Goal: Information Seeking & Learning: Find contact information

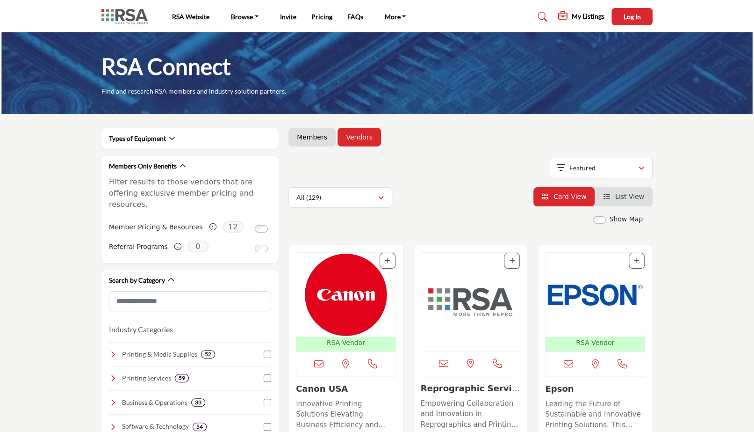
click at [313, 135] on link "Members" at bounding box center [312, 136] width 30 height 9
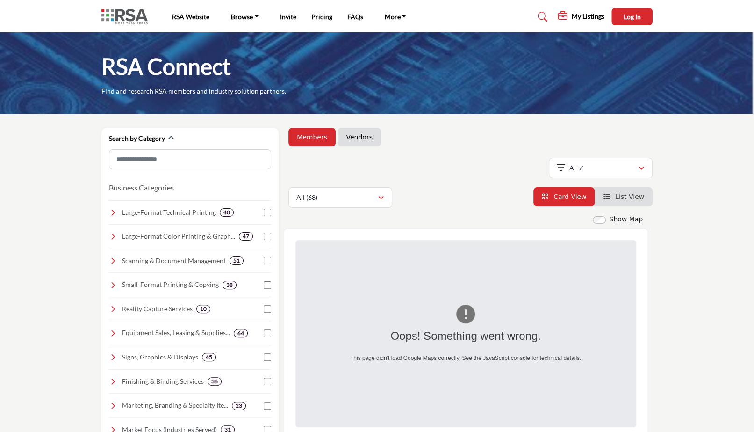
click at [577, 194] on span "Card View" at bounding box center [570, 196] width 33 height 7
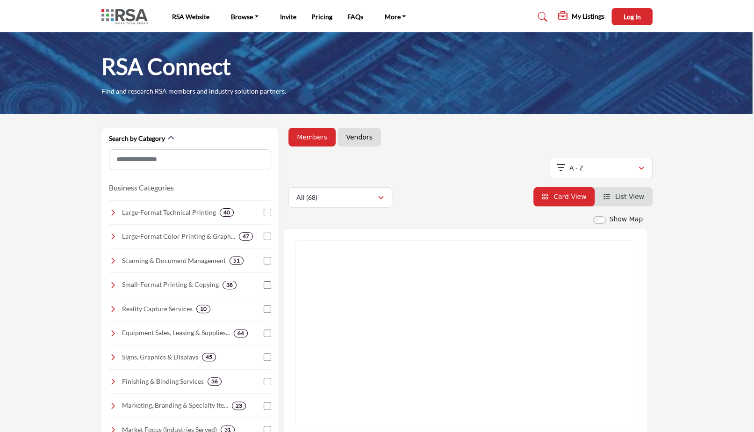
click at [309, 141] on link "Members" at bounding box center [312, 136] width 30 height 9
click at [569, 196] on span "Card View" at bounding box center [570, 196] width 33 height 7
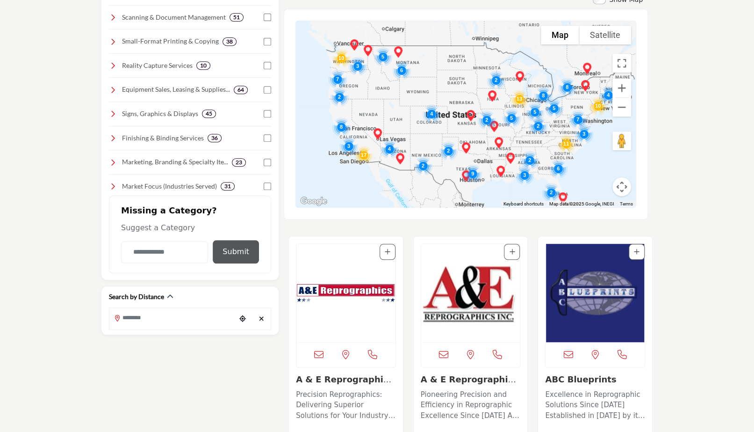
scroll to position [195, 0]
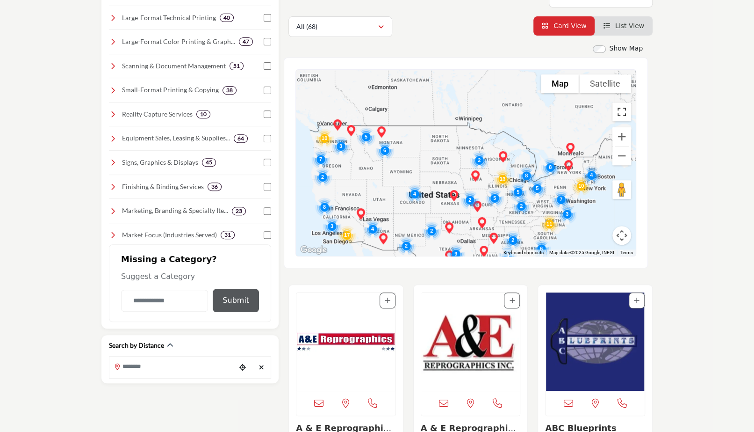
click at [621, 115] on button "Toggle fullscreen view" at bounding box center [622, 111] width 19 height 19
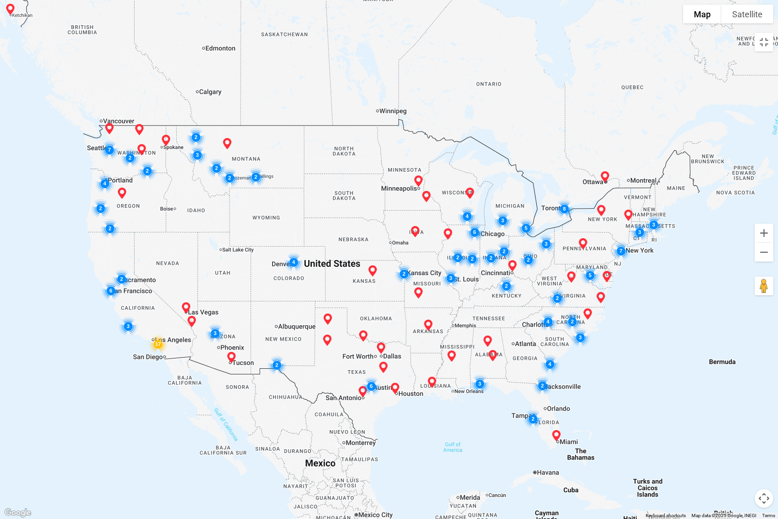
drag, startPoint x: 280, startPoint y: 216, endPoint x: 540, endPoint y: 164, distance: 265.0
click at [540, 164] on div at bounding box center [389, 259] width 778 height 519
click at [754, 46] on button "Toggle fullscreen view" at bounding box center [764, 42] width 19 height 19
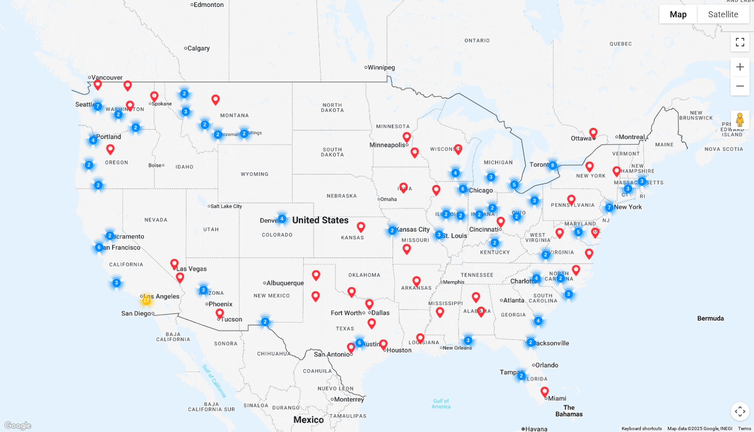
scroll to position [97, 0]
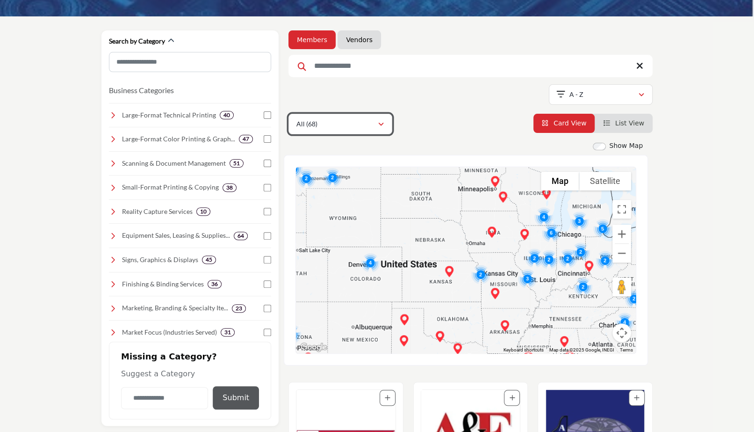
click at [387, 123] on button "All (68)" at bounding box center [340, 124] width 104 height 21
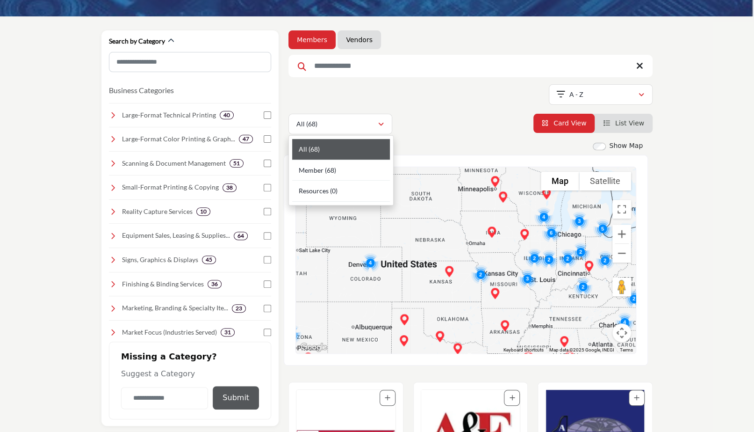
click at [445, 118] on div "All (68) All (68)" at bounding box center [470, 124] width 364 height 21
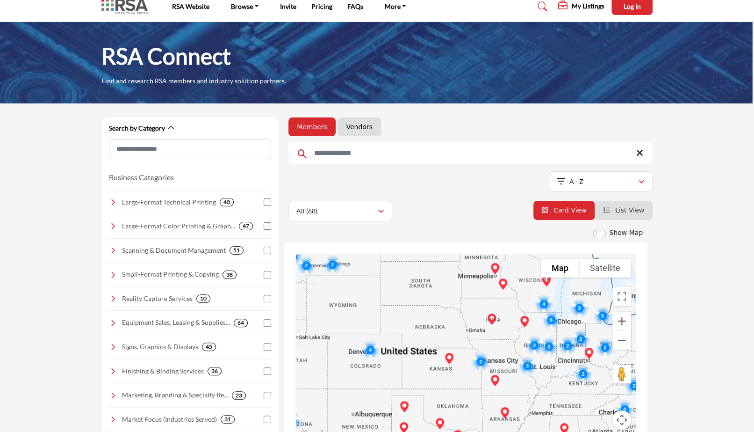
scroll to position [0, 0]
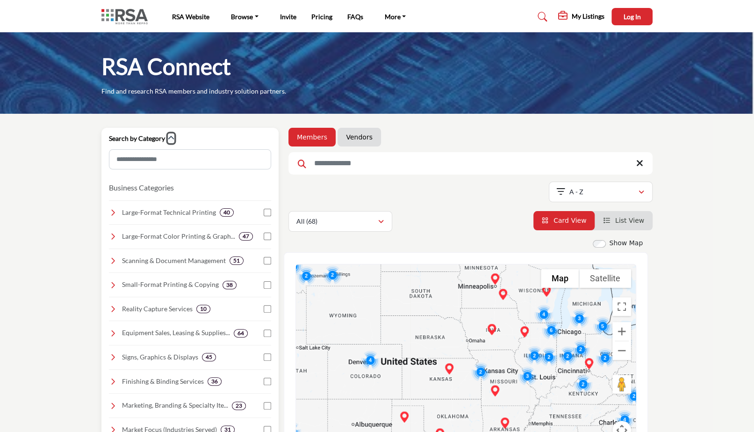
click at [174, 138] on icon "button" at bounding box center [171, 138] width 7 height 7
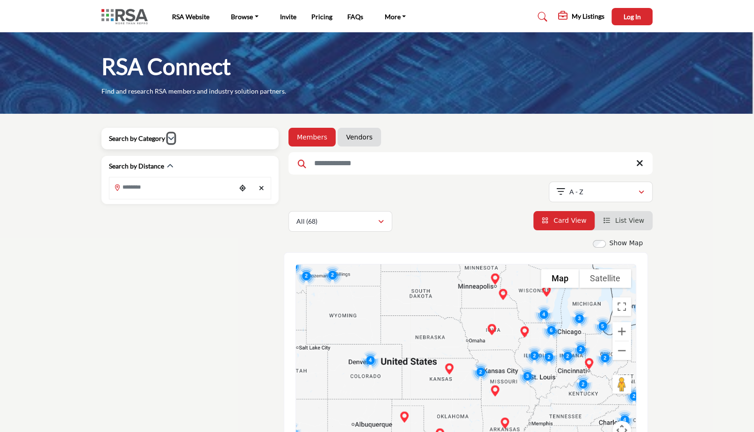
click at [174, 138] on icon "button" at bounding box center [171, 138] width 7 height 7
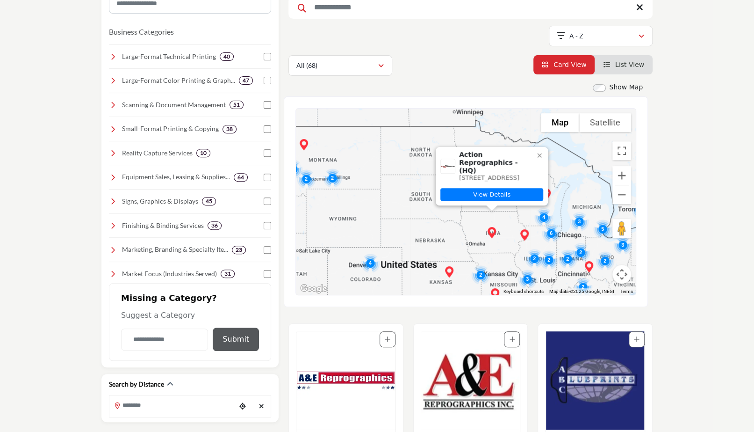
scroll to position [97, 0]
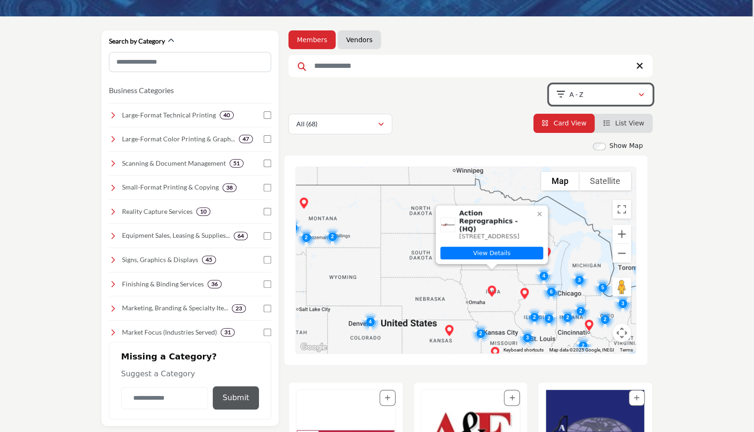
click at [640, 95] on icon "button" at bounding box center [642, 95] width 6 height 7
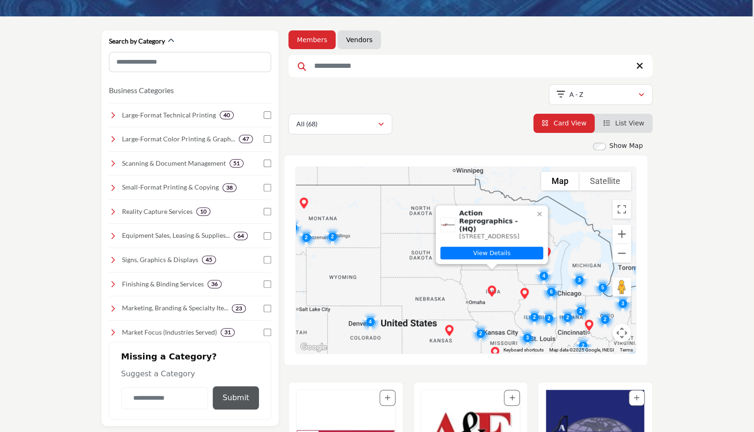
scroll to position [0, 0]
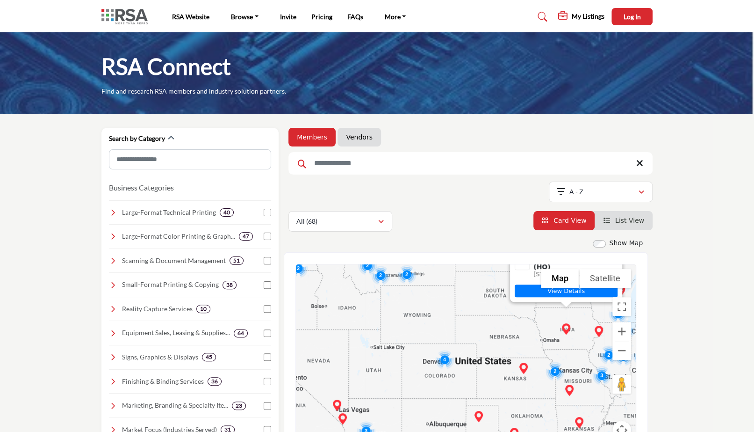
drag, startPoint x: 403, startPoint y: 307, endPoint x: 480, endPoint y: 246, distance: 97.8
click at [480, 264] on div "2 2 2 2 3 2 3 5 4 2 6 3 3 7 2 2 3 3 4 8 2 3 2 4 5 4 6 2 6 3 2 2 2 2 2 17 3 2 4 …" at bounding box center [466, 357] width 340 height 186
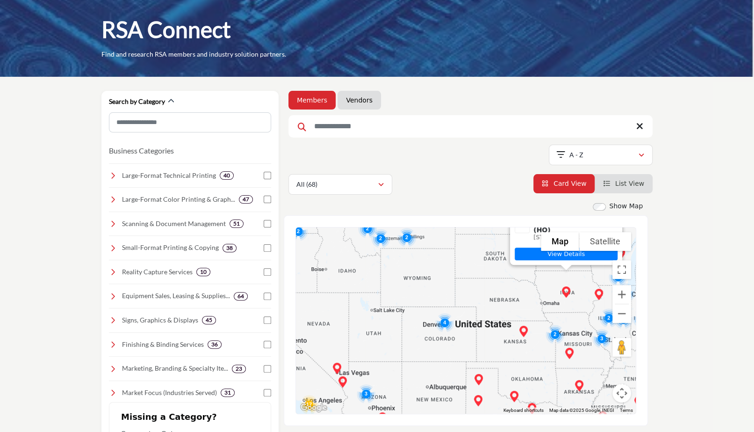
scroll to position [146, 0]
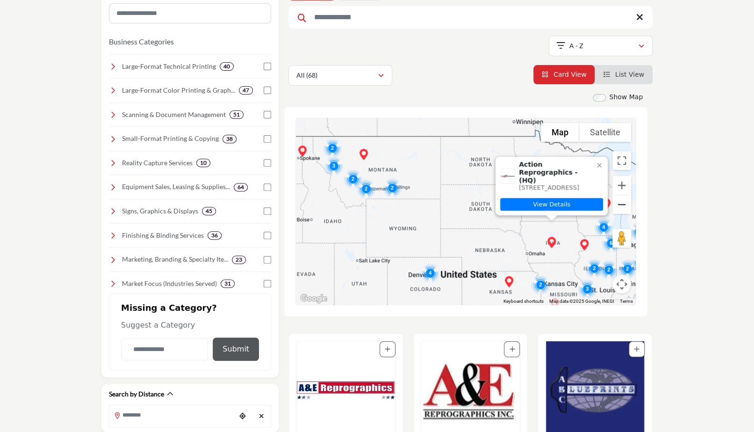
click at [624, 203] on button "Zoom out" at bounding box center [622, 204] width 19 height 19
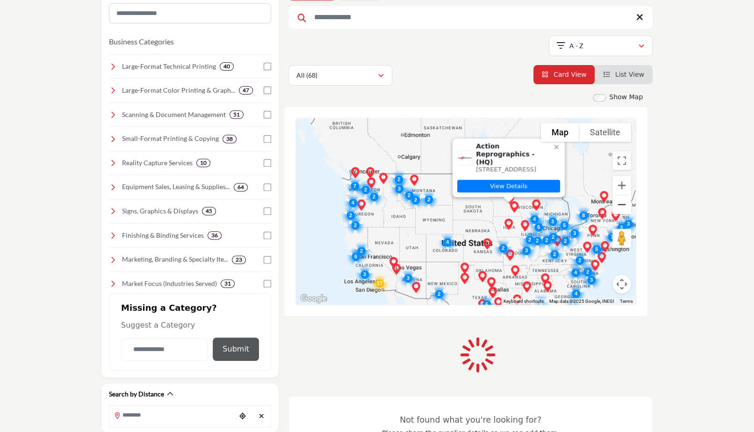
click at [624, 203] on button "Zoom out" at bounding box center [622, 204] width 19 height 19
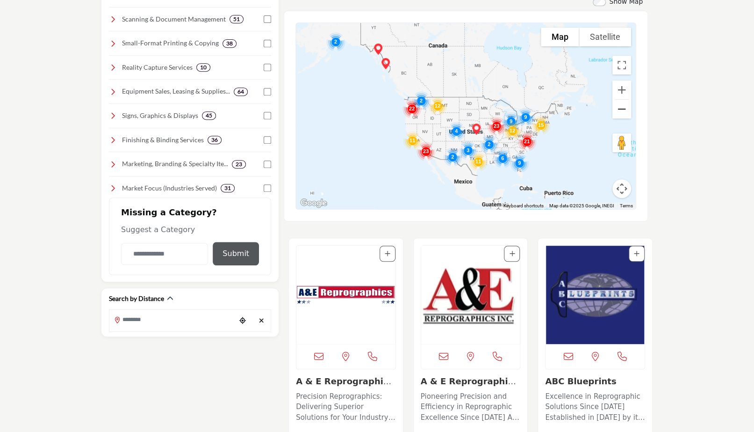
scroll to position [243, 0]
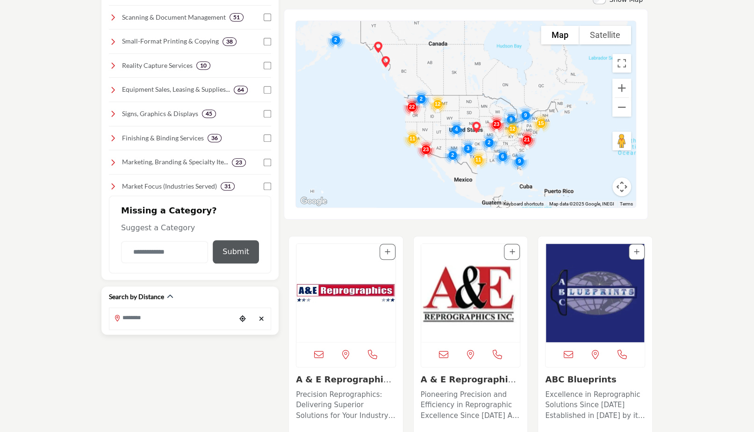
click at [178, 314] on input "Search Location" at bounding box center [172, 318] width 126 height 18
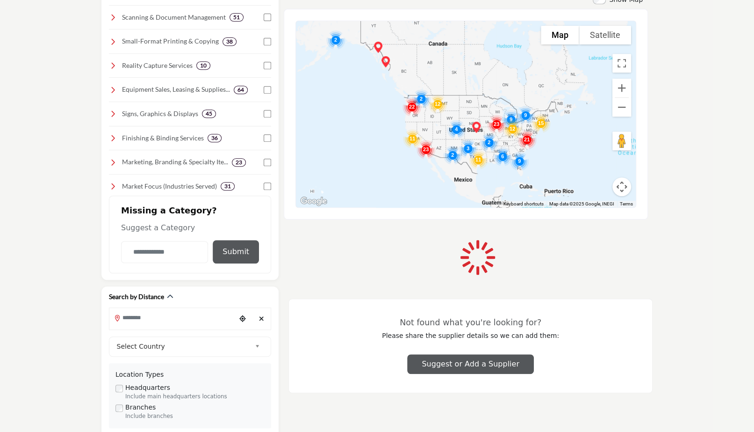
click at [673, 144] on section "Search by Category Business Categories Clear 40 8" at bounding box center [377, 197] width 754 height 655
click at [603, 152] on div at bounding box center [466, 114] width 340 height 186
click at [691, 172] on section "Search by Category Business Categories Clear 40 8" at bounding box center [377, 197] width 754 height 655
click at [578, 165] on div at bounding box center [466, 114] width 340 height 186
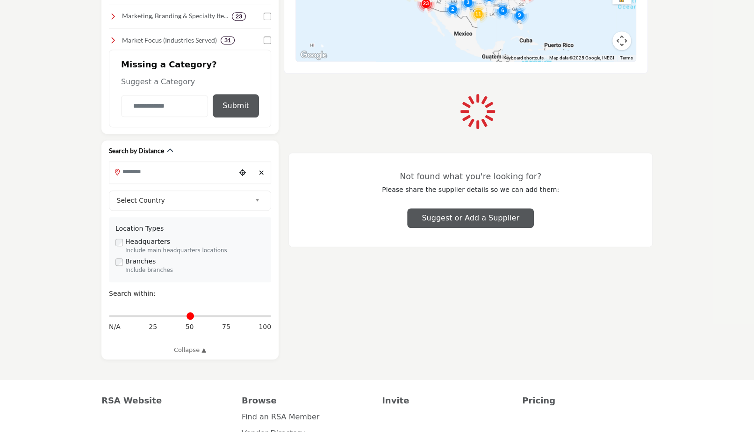
scroll to position [438, 0]
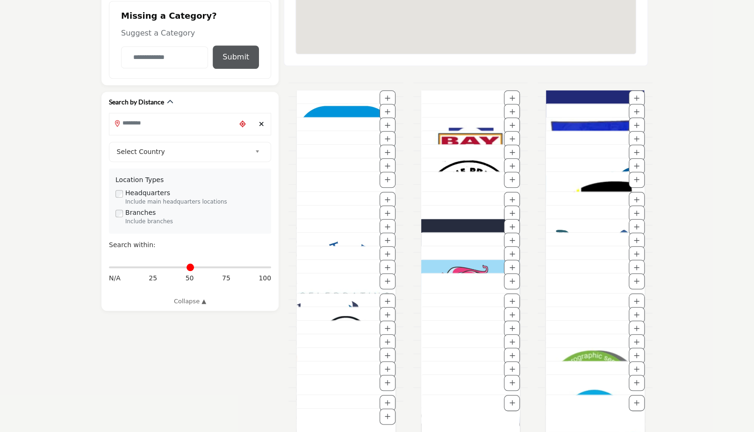
type input "**********"
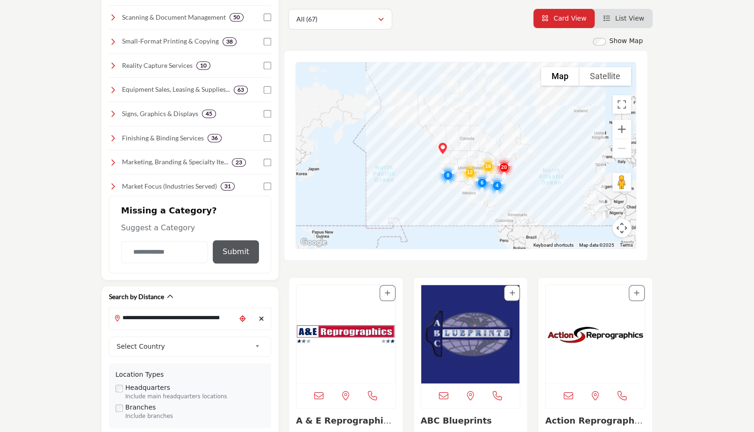
scroll to position [195, 0]
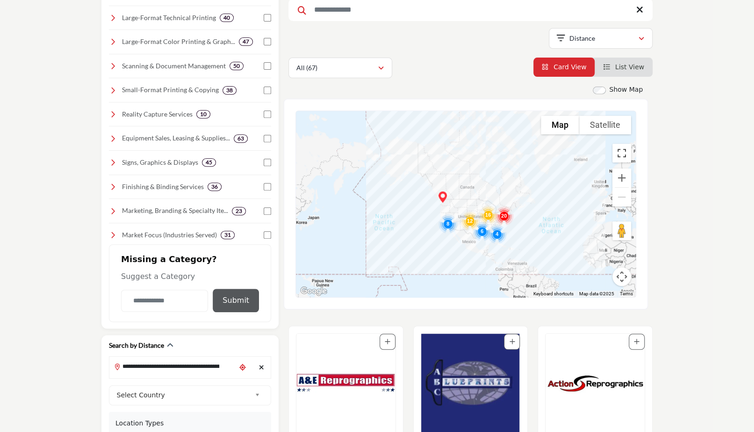
click at [627, 156] on button "Toggle fullscreen view" at bounding box center [622, 153] width 19 height 19
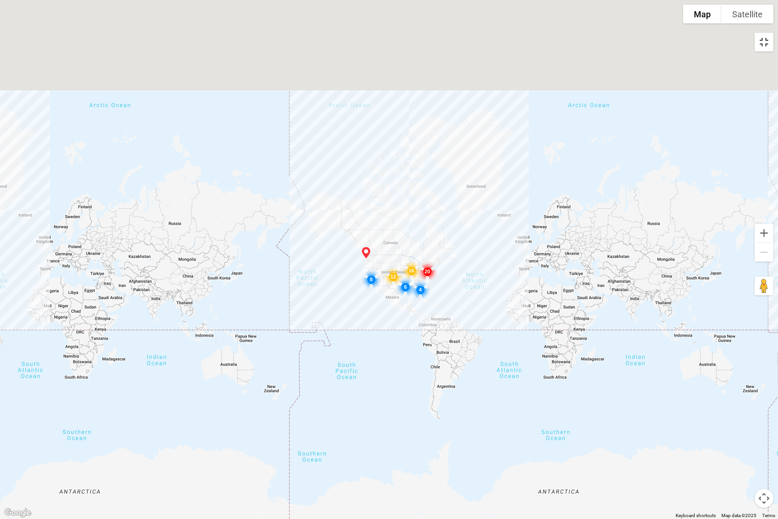
click at [754, 44] on button "Toggle fullscreen view" at bounding box center [764, 42] width 19 height 19
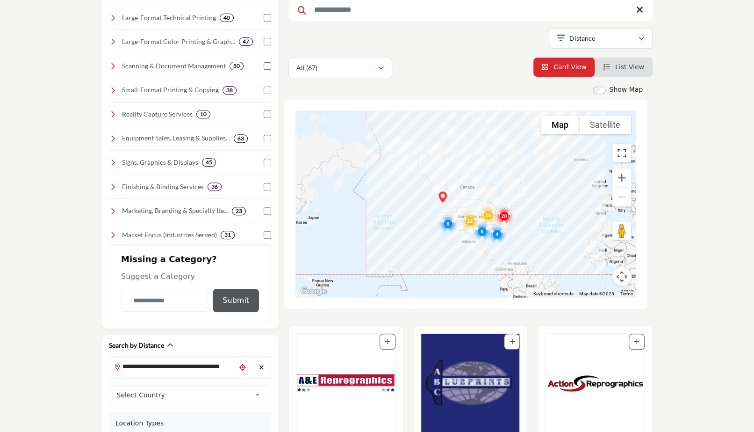
click at [624, 154] on button "Toggle fullscreen view" at bounding box center [622, 153] width 19 height 19
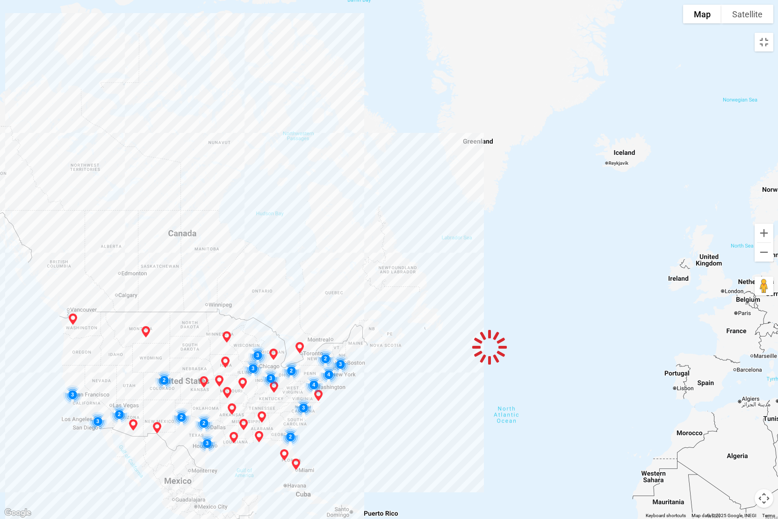
drag, startPoint x: 448, startPoint y: 307, endPoint x: 488, endPoint y: 278, distance: 48.8
click at [532, 256] on div at bounding box center [389, 259] width 778 height 519
drag, startPoint x: 255, startPoint y: 308, endPoint x: 447, endPoint y: 216, distance: 212.1
click at [465, 204] on div at bounding box center [389, 259] width 778 height 519
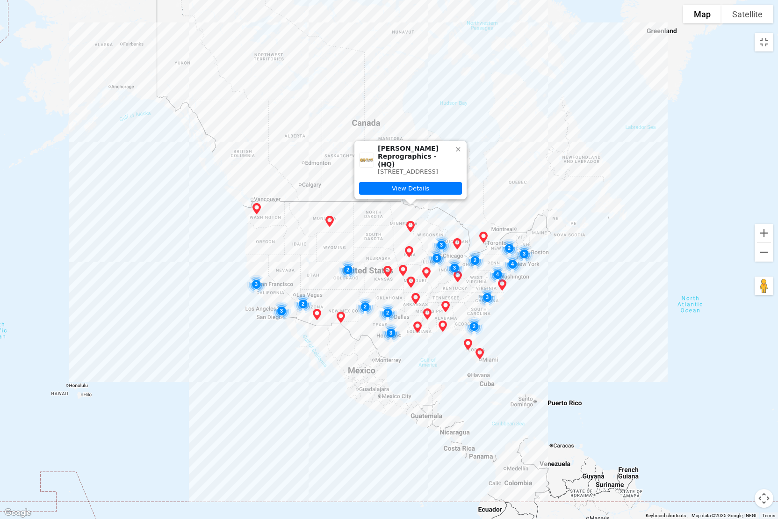
drag, startPoint x: 196, startPoint y: 358, endPoint x: 380, endPoint y: 247, distance: 213.9
click at [380, 247] on div "[PERSON_NAME] Reprographics - (HQ) [STREET_ADDRESS] View Details" at bounding box center [389, 259] width 778 height 519
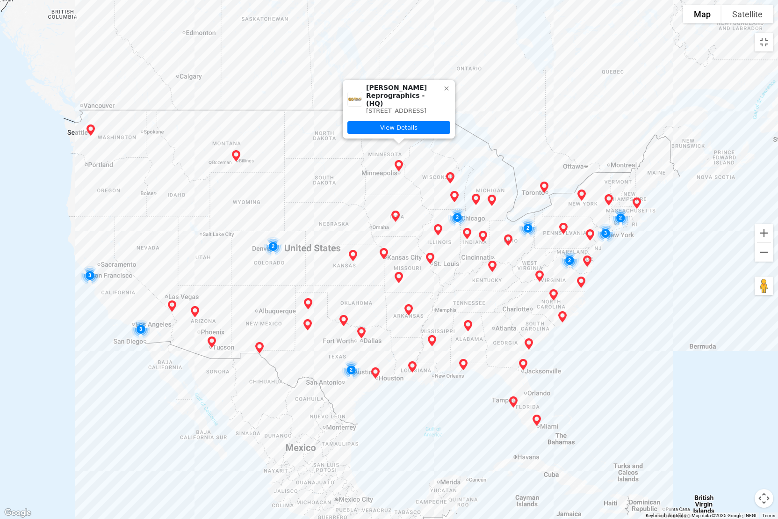
drag, startPoint x: 182, startPoint y: 192, endPoint x: 303, endPoint y: 198, distance: 120.8
click at [303, 198] on div "[PERSON_NAME] Reprographics - (HQ) [STREET_ADDRESS] View Details" at bounding box center [389, 259] width 778 height 519
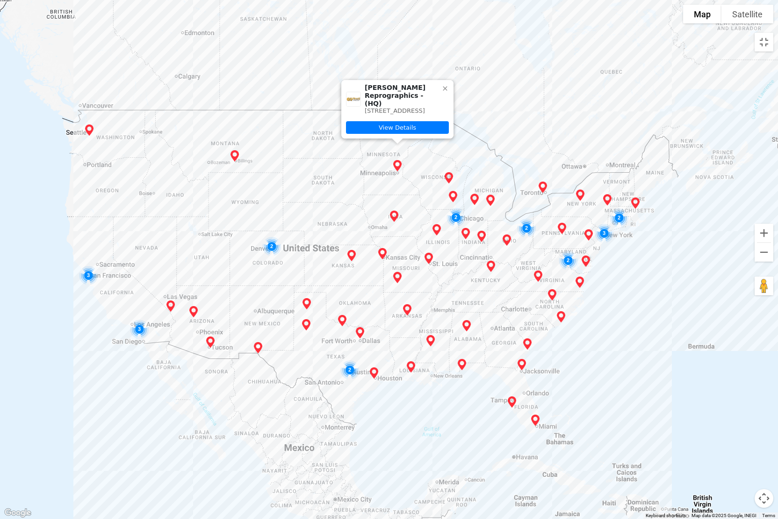
click at [527, 92] on div "[PERSON_NAME] Reprographics - (HQ) [STREET_ADDRESS] View Details" at bounding box center [389, 259] width 778 height 519
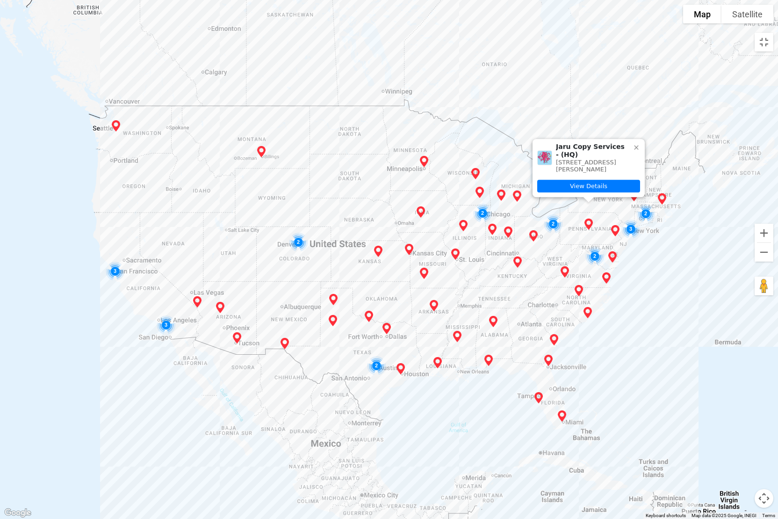
drag, startPoint x: 265, startPoint y: 196, endPoint x: 293, endPoint y: 191, distance: 28.0
click at [293, 191] on div "Jaru Copy Services - (HQ) [STREET_ADDRESS][PERSON_NAME] View Details" at bounding box center [389, 259] width 778 height 519
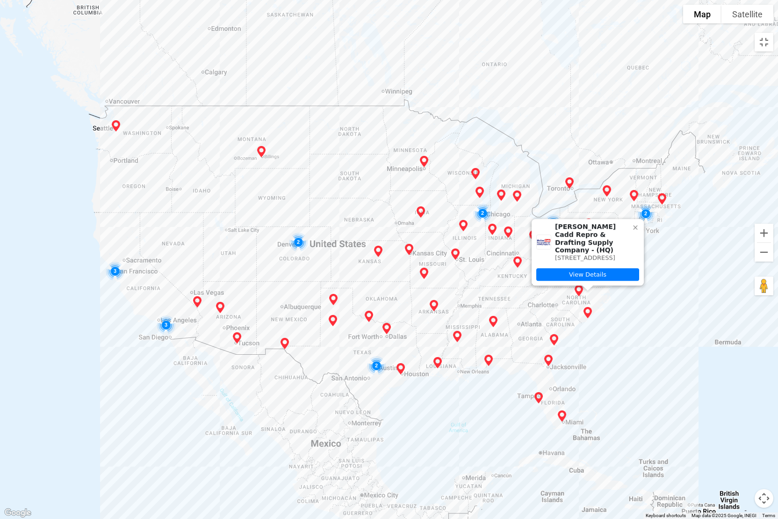
click at [699, 425] on div "[PERSON_NAME] Cadd Repro & Drafting Supply Company - (HQ) [STREET_ADDRESS] View…" at bounding box center [389, 259] width 778 height 519
click at [634, 225] on icon at bounding box center [635, 227] width 4 height 4
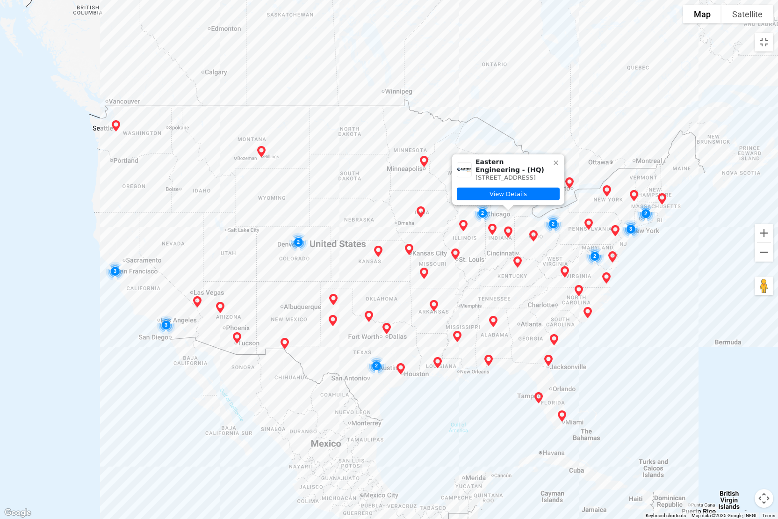
click at [59, 269] on div "Eastern Engineering - (HQ) [STREET_ADDRESS] View Details" at bounding box center [389, 259] width 778 height 519
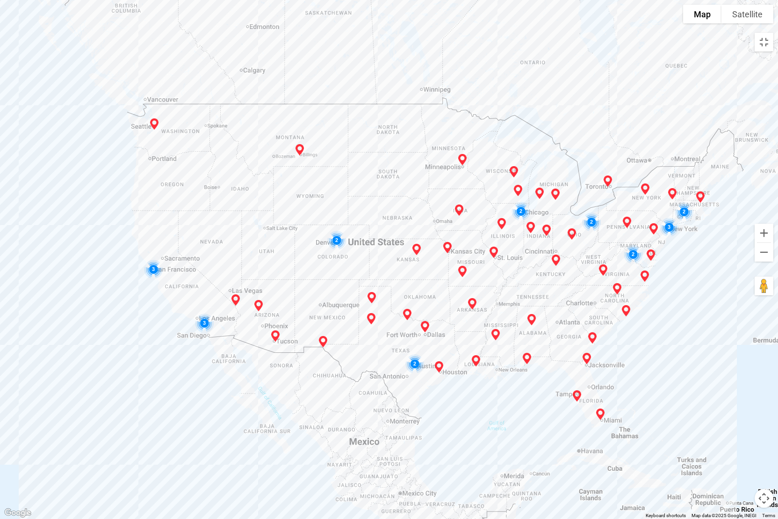
drag, startPoint x: 24, startPoint y: 110, endPoint x: 64, endPoint y: 108, distance: 39.8
click at [64, 108] on div at bounding box center [389, 259] width 778 height 519
click at [717, 360] on div "Blue Digital Corp. - (HQ) [STREET_ADDRESS][MEDICAL_DATA] View Details" at bounding box center [389, 259] width 778 height 519
click at [650, 340] on icon at bounding box center [647, 336] width 7 height 7
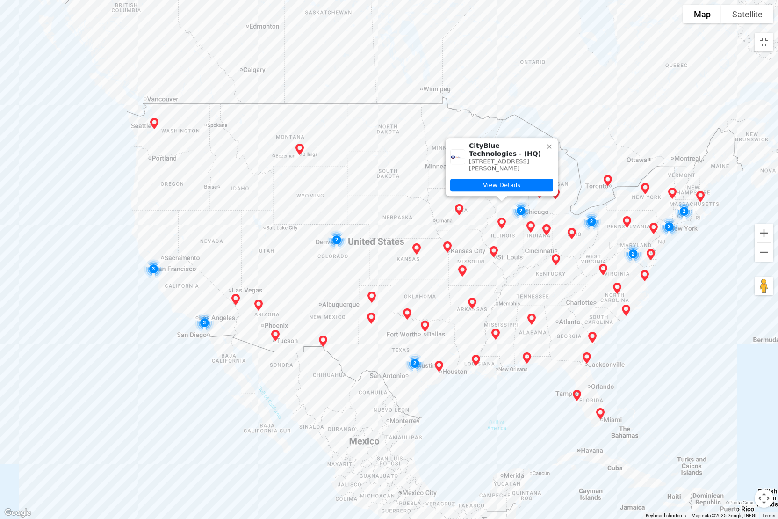
click at [549, 143] on icon at bounding box center [549, 146] width 7 height 7
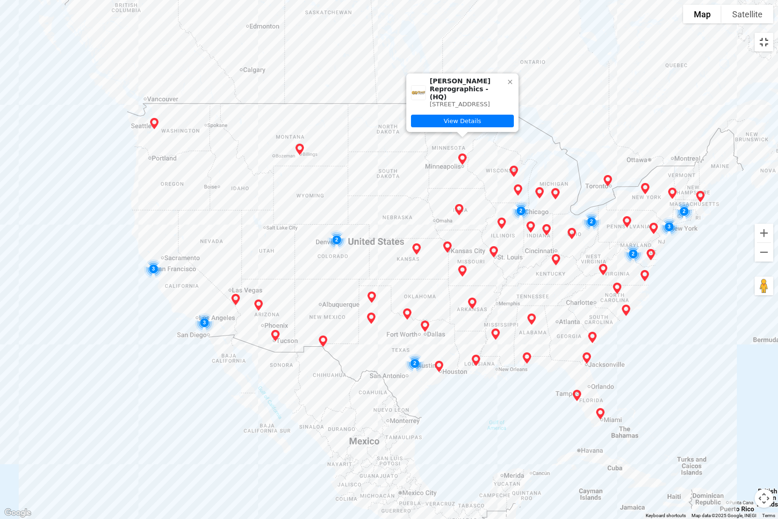
click at [754, 48] on button "Toggle fullscreen view" at bounding box center [764, 42] width 19 height 19
